Goal: Transaction & Acquisition: Purchase product/service

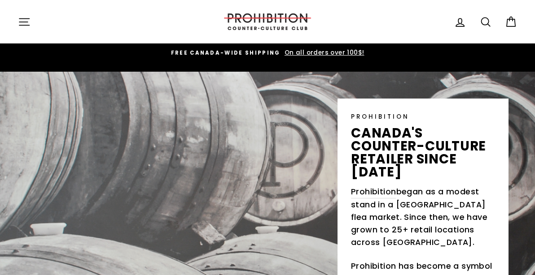
click at [499, 78] on div "PROHIBITION canada's counter-culture retailer since [DATE] Prohibition began as…" at bounding box center [267, 203] width 535 height 263
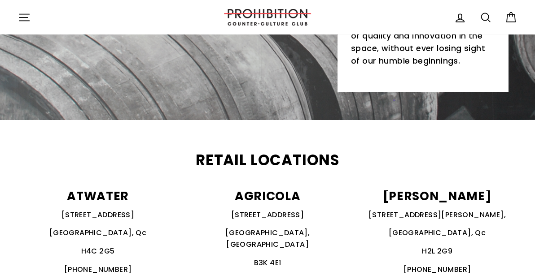
scroll to position [245, 0]
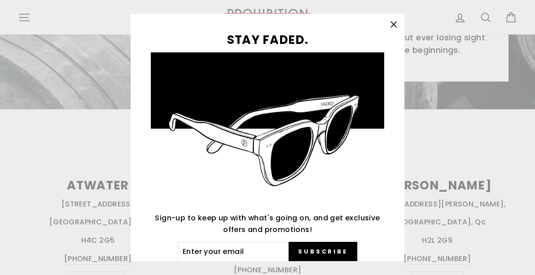
click at [393, 26] on icon "button" at bounding box center [393, 24] width 5 height 5
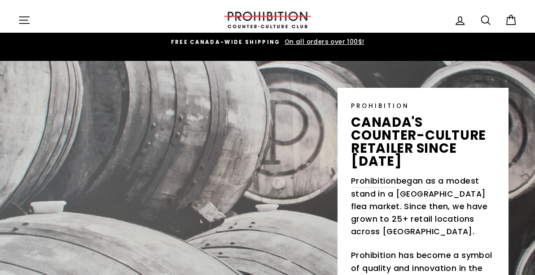
scroll to position [0, 0]
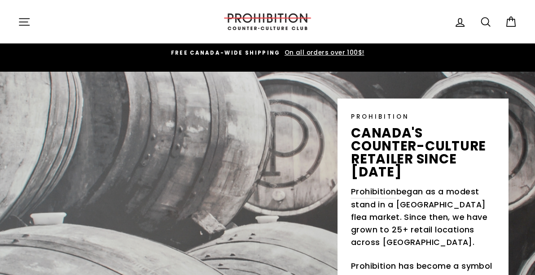
click at [20, 24] on icon "button" at bounding box center [24, 22] width 13 height 13
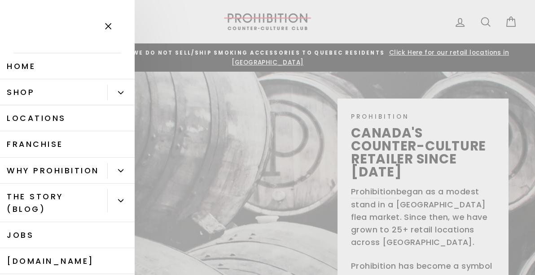
click at [28, 93] on link "Shop" at bounding box center [53, 92] width 107 height 26
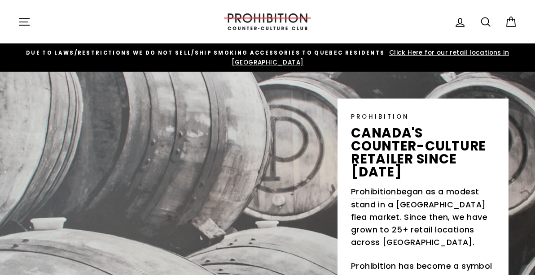
click at [481, 22] on icon at bounding box center [485, 22] width 13 height 13
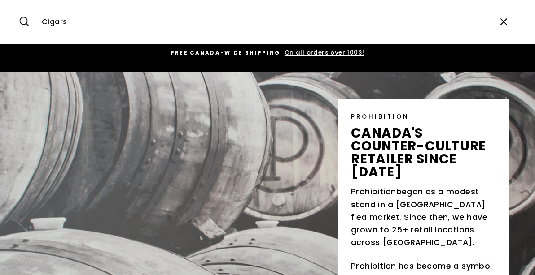
type input "Cigars"
click at [18, 7] on button "Search" at bounding box center [27, 22] width 19 height 30
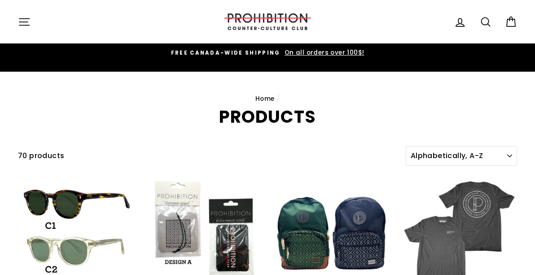
click at [30, 23] on icon "button" at bounding box center [24, 22] width 13 height 13
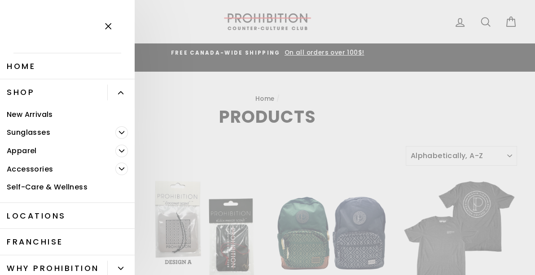
click at [120, 93] on icon "Primary" at bounding box center [120, 92] width 5 height 5
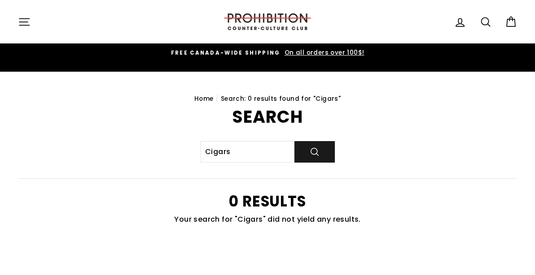
click at [316, 143] on button "Search" at bounding box center [314, 152] width 40 height 22
